Goal: Check status: Check status

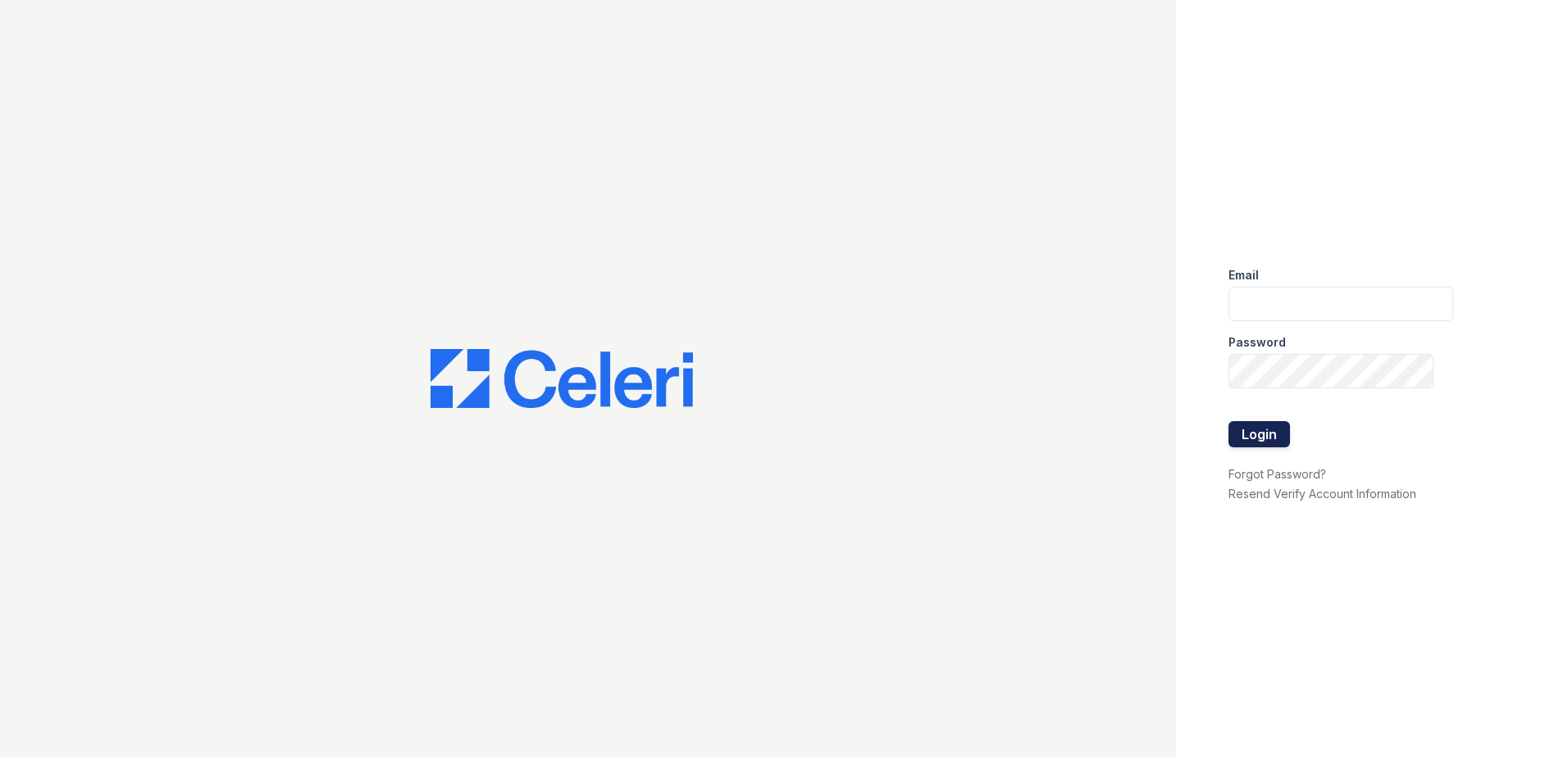
type input "[EMAIL_ADDRESS][DOMAIN_NAME]"
click at [1251, 438] on button "Login" at bounding box center [1259, 435] width 62 height 26
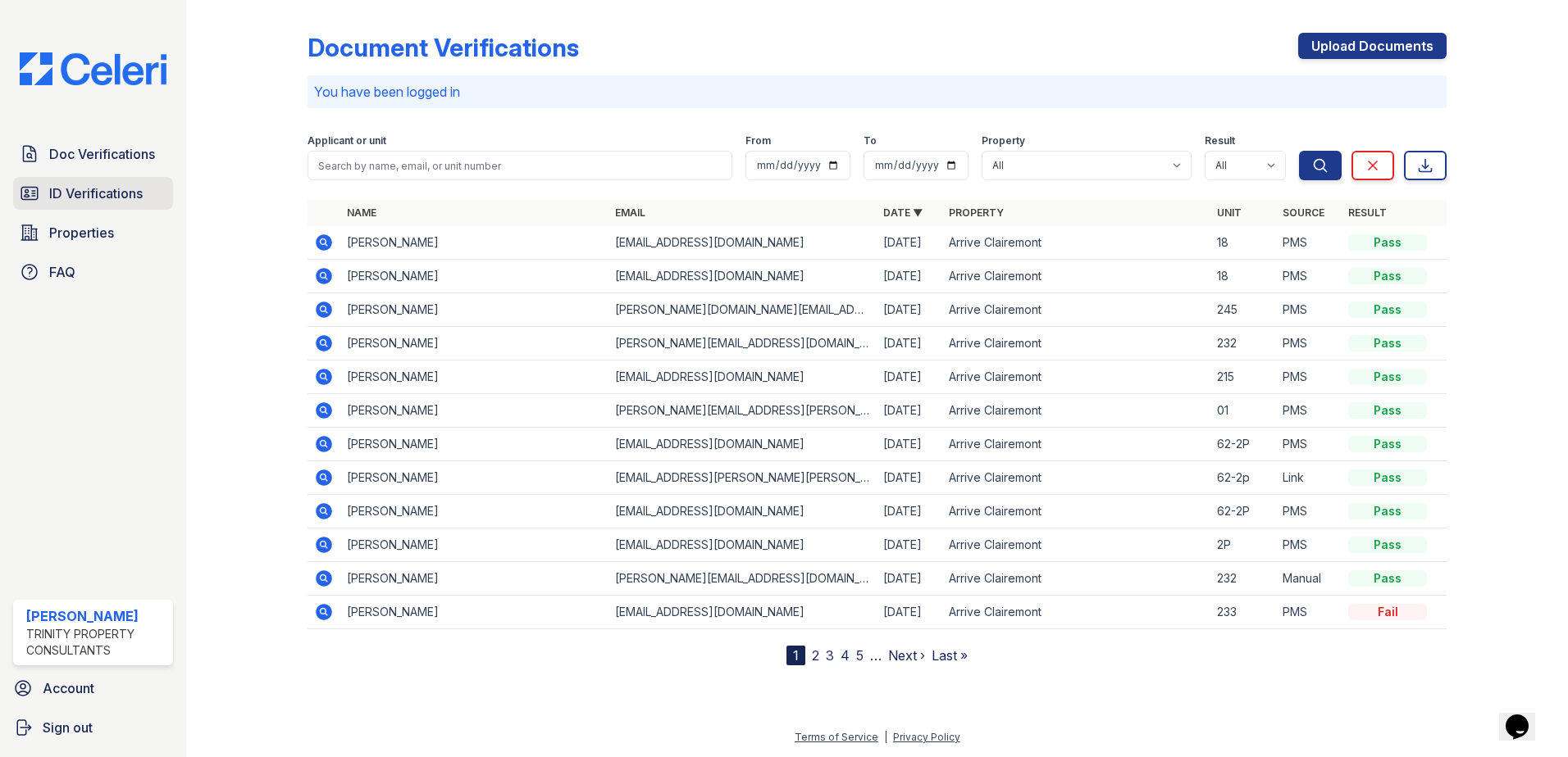
click at [101, 190] on span "ID Verifications" at bounding box center [96, 194] width 94 height 20
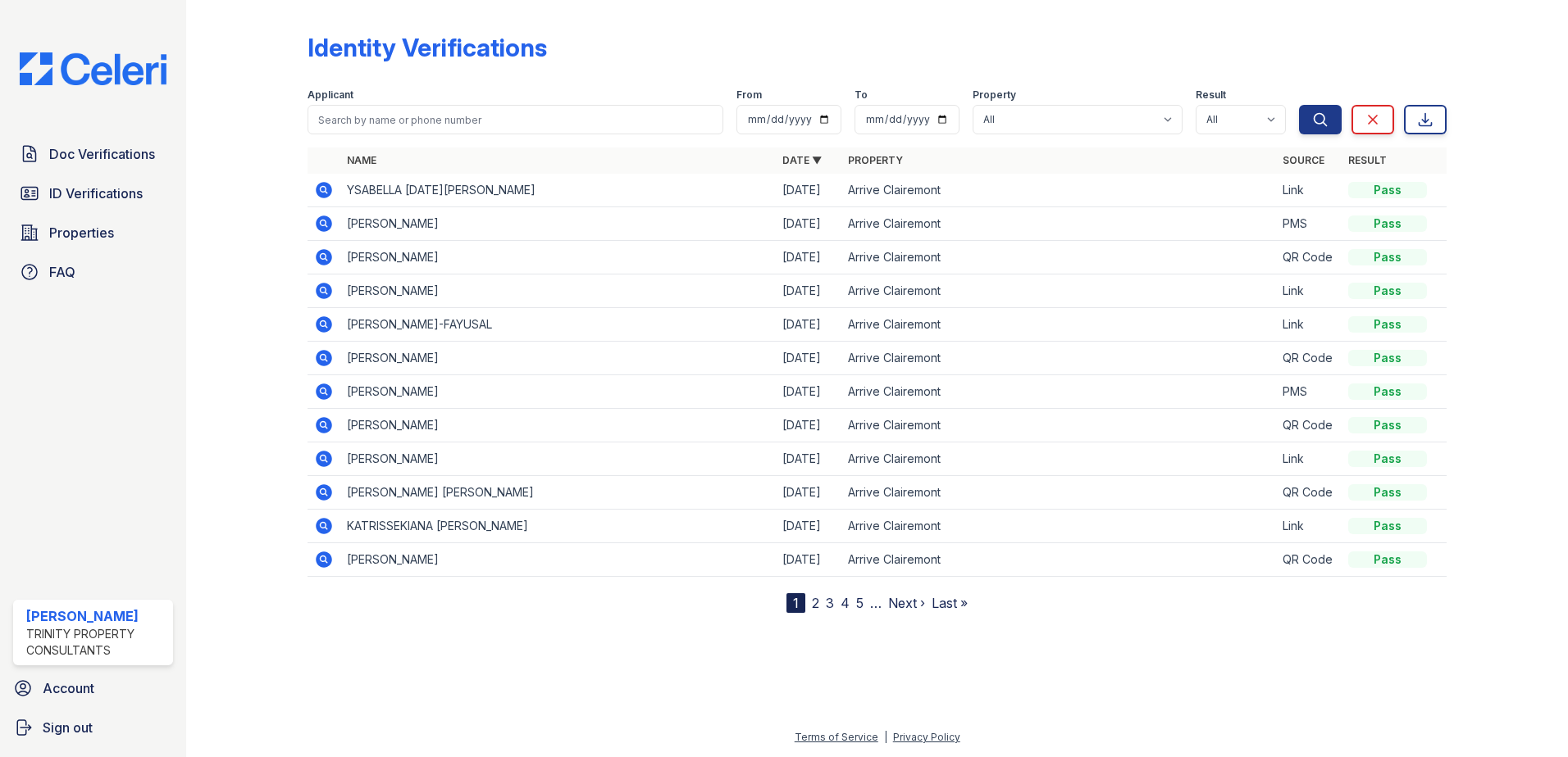
click at [319, 189] on icon at bounding box center [323, 190] width 16 height 16
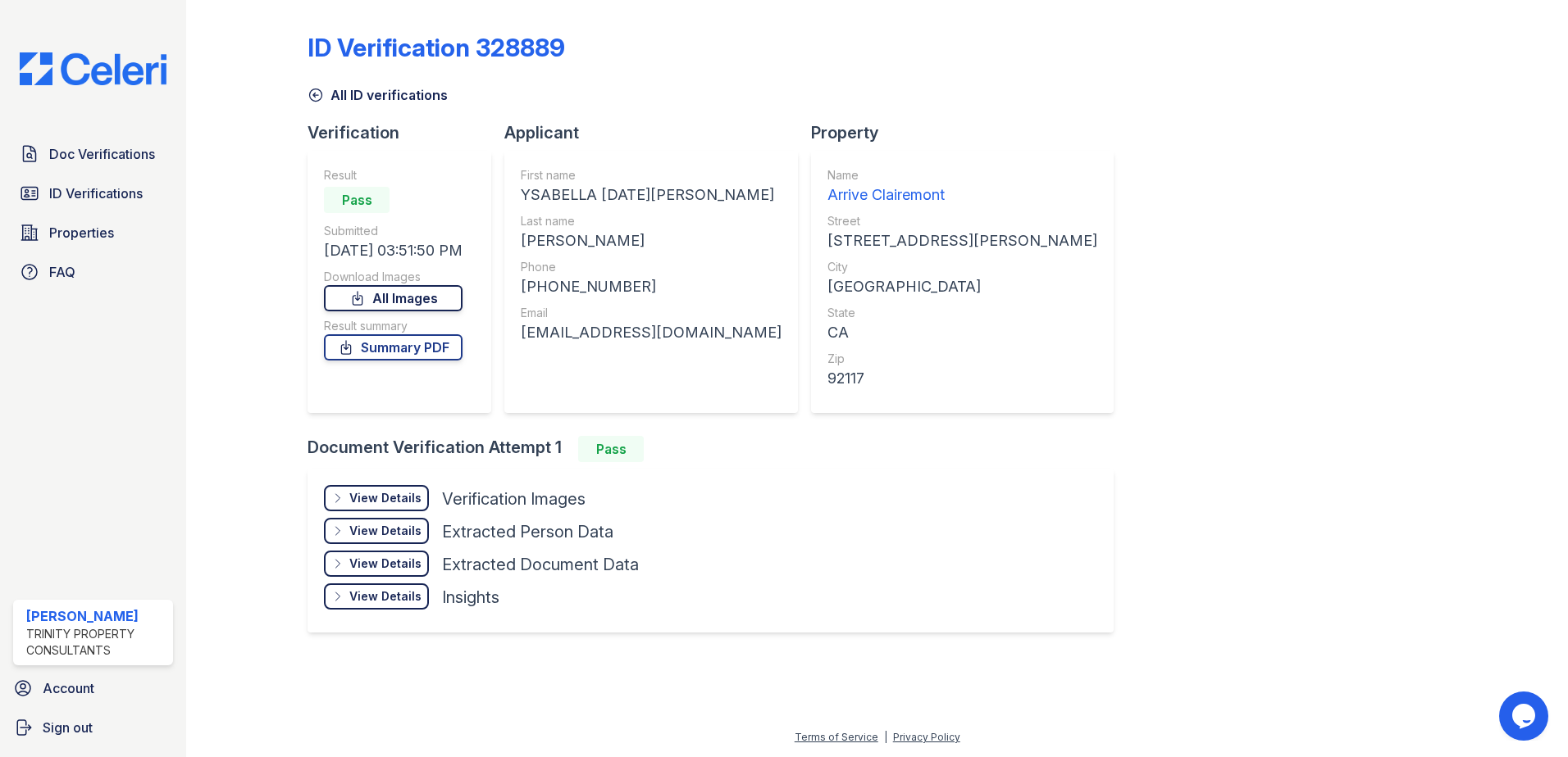
click at [424, 300] on link "All Images" at bounding box center [392, 298] width 138 height 26
click at [1325, 468] on div "ID Verification 328889 All ID verifications Verification Result Pass Submitted …" at bounding box center [877, 331] width 1139 height 650
